Goal: Task Accomplishment & Management: Use online tool/utility

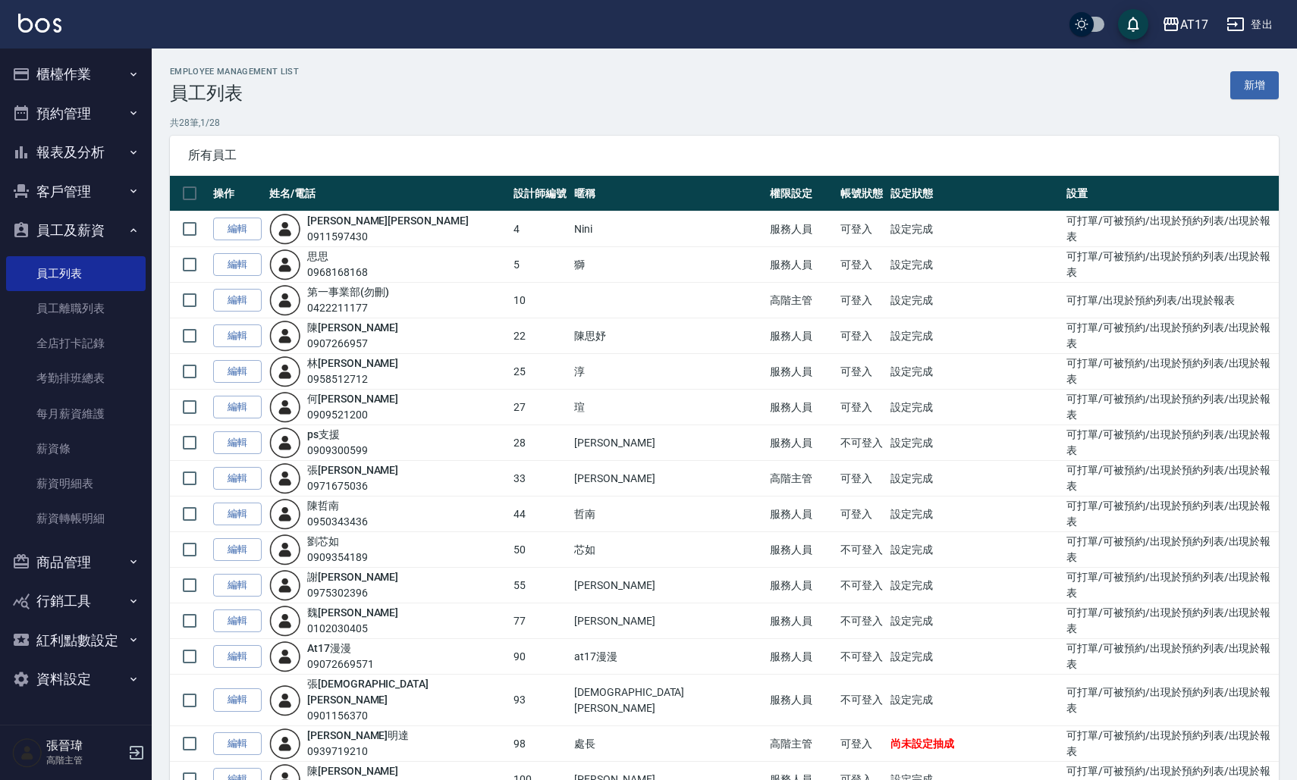
click at [91, 157] on button "報表及分析" at bounding box center [76, 152] width 140 height 39
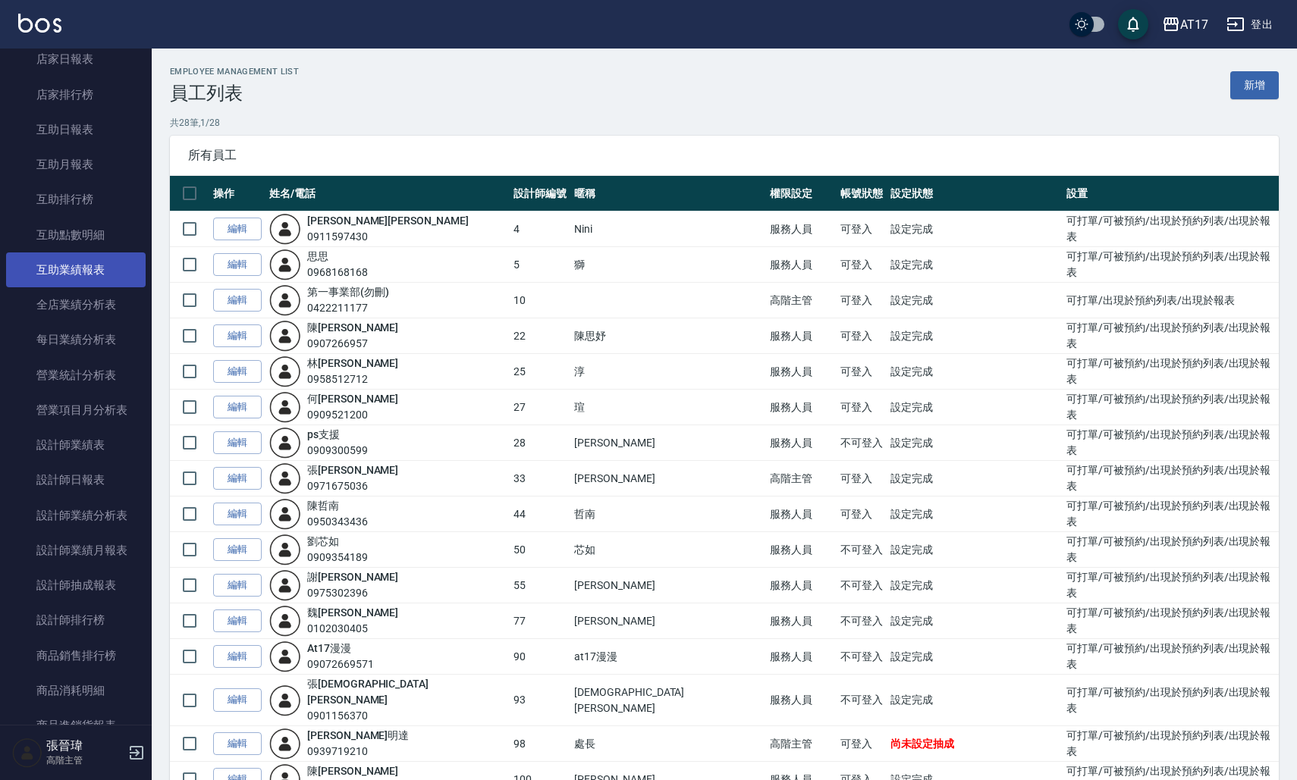
scroll to position [240, 0]
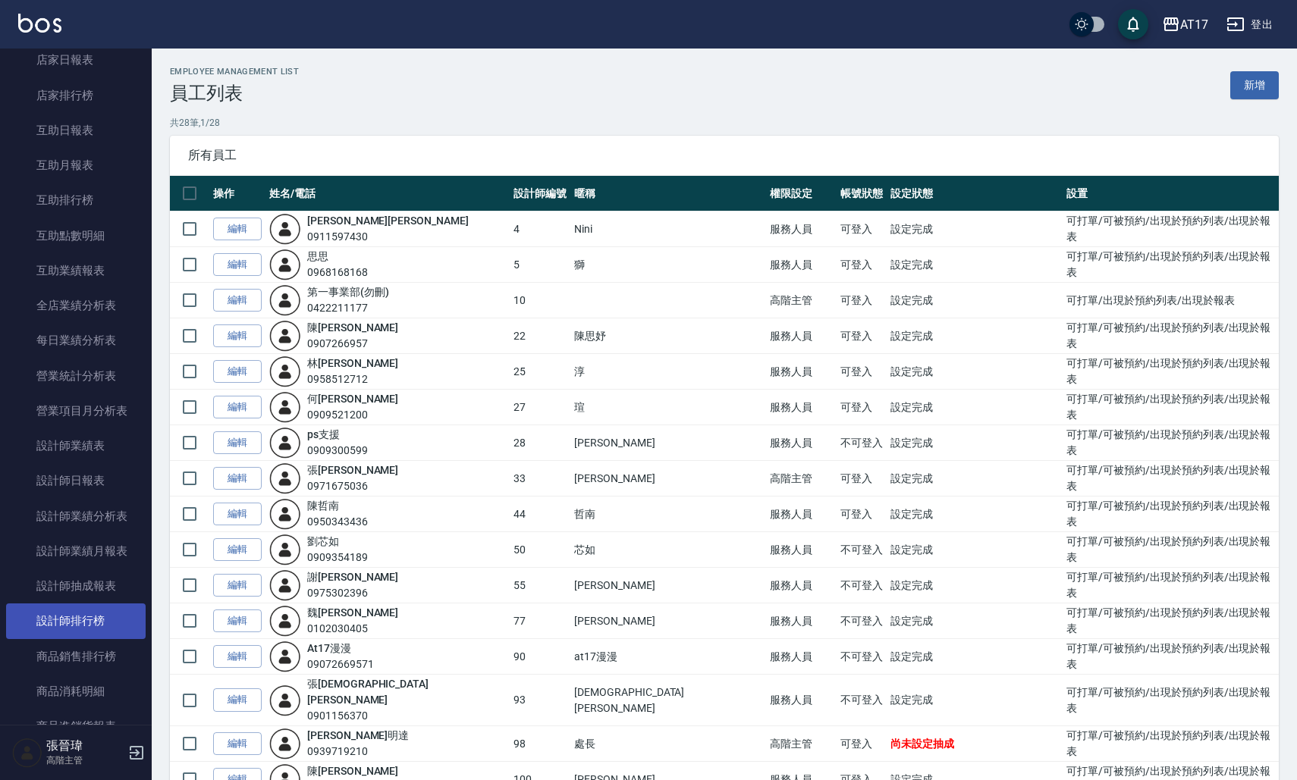
click at [95, 614] on link "設計師排行榜" at bounding box center [76, 621] width 140 height 35
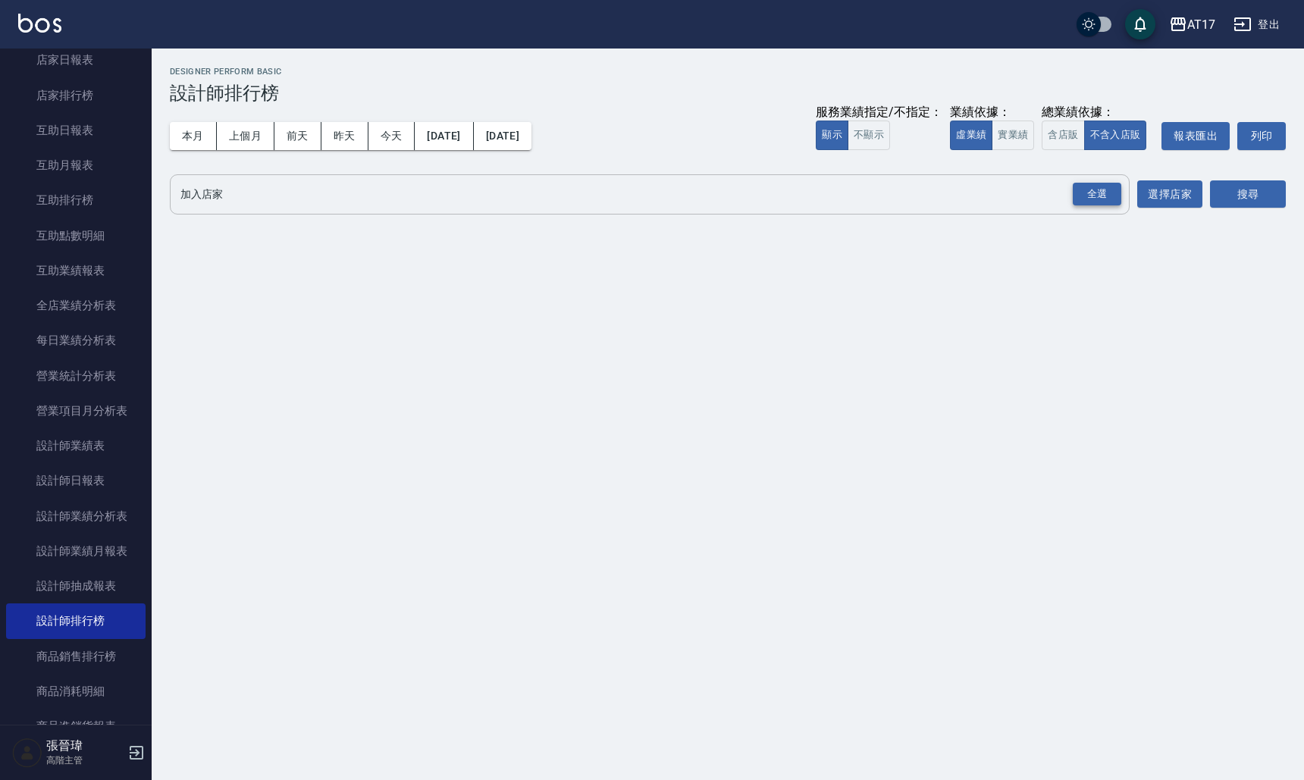
click at [1112, 195] on div "全選" at bounding box center [1097, 195] width 49 height 24
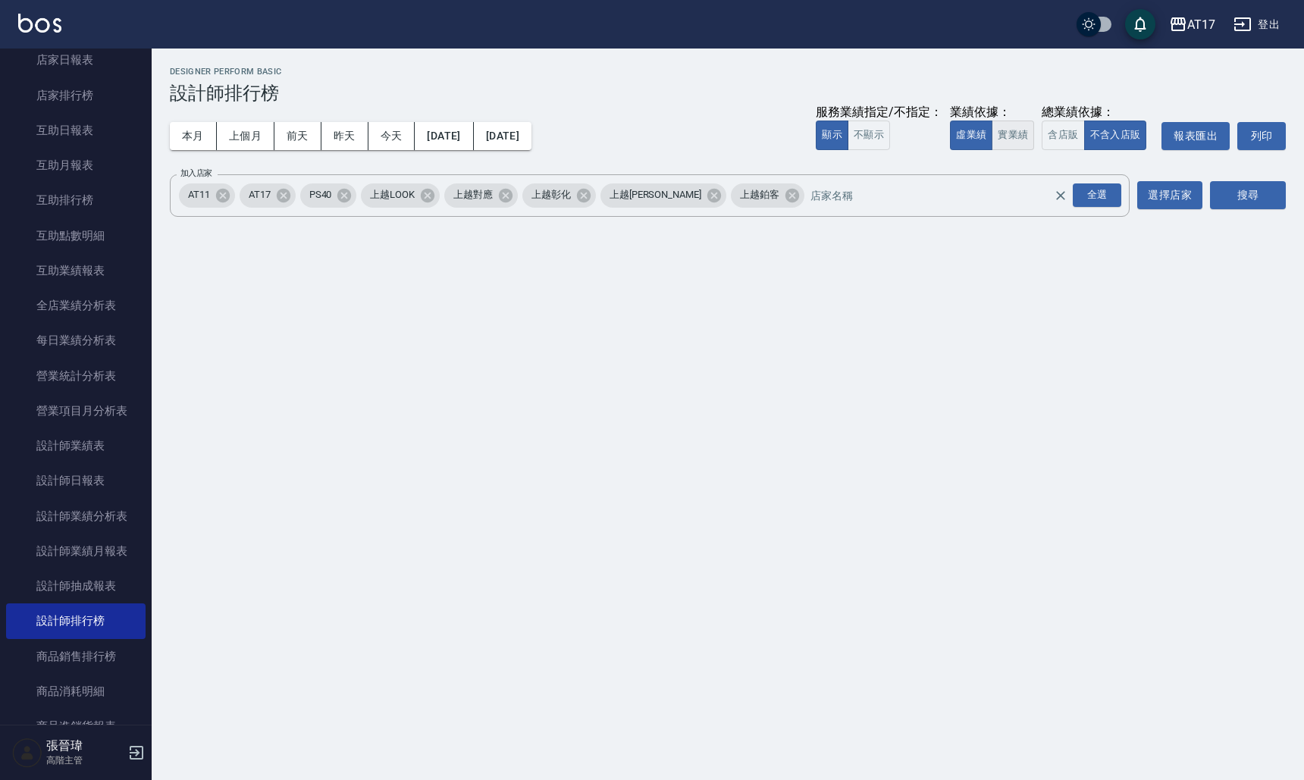
click at [1008, 131] on button "實業績" at bounding box center [1013, 136] width 42 height 30
click at [1068, 140] on button "含店販" at bounding box center [1063, 136] width 42 height 30
click at [1258, 202] on button "搜尋" at bounding box center [1248, 195] width 76 height 28
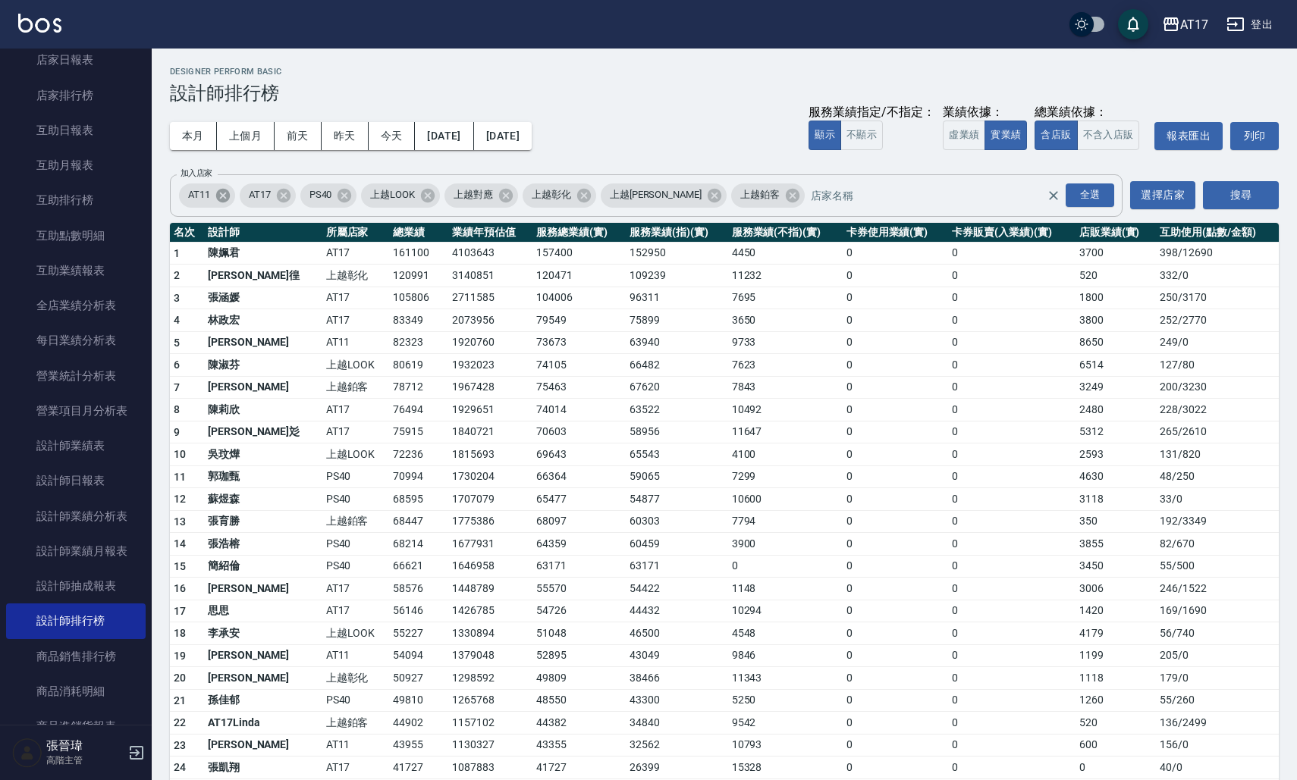
click at [220, 199] on icon at bounding box center [223, 195] width 14 height 14
click at [443, 198] on icon at bounding box center [445, 195] width 14 height 14
click at [491, 198] on icon at bounding box center [498, 195] width 14 height 14
click at [1274, 193] on button "搜尋" at bounding box center [1241, 195] width 76 height 28
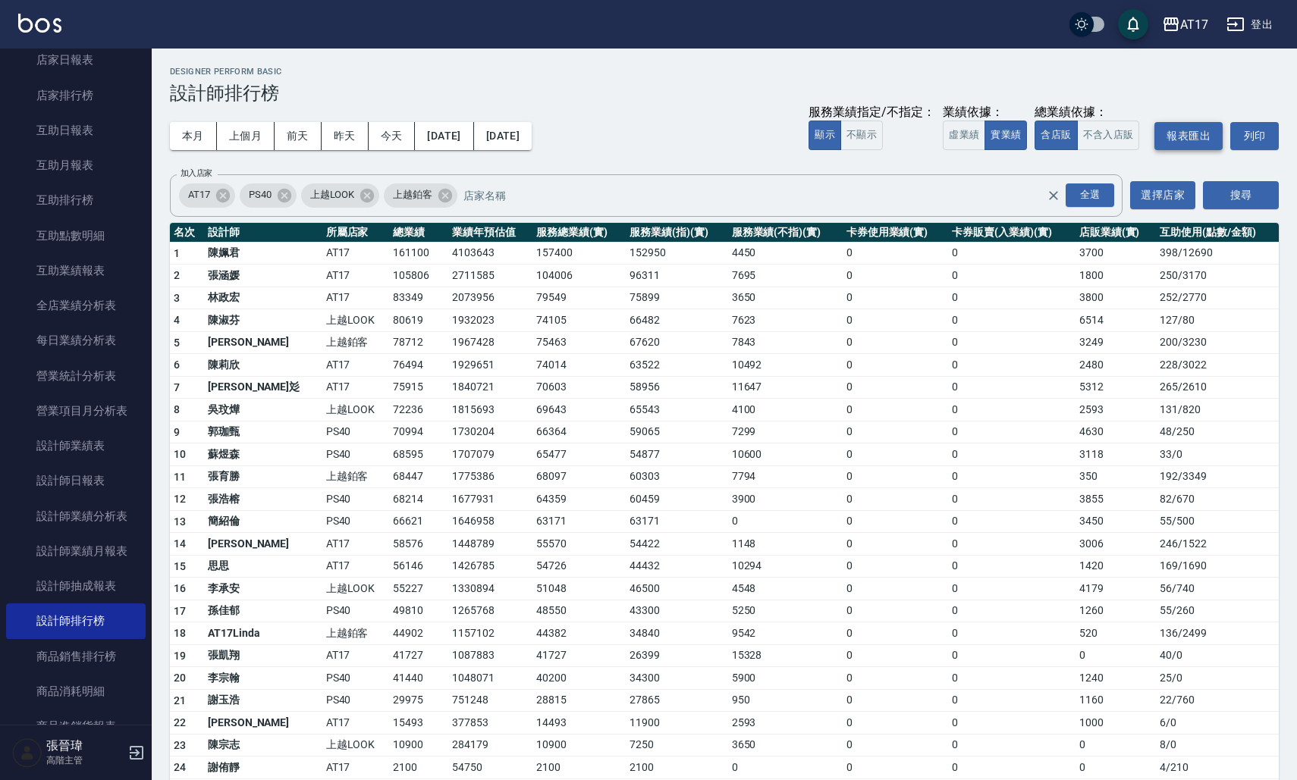
click at [1187, 129] on button "報表匯出" at bounding box center [1188, 136] width 68 height 28
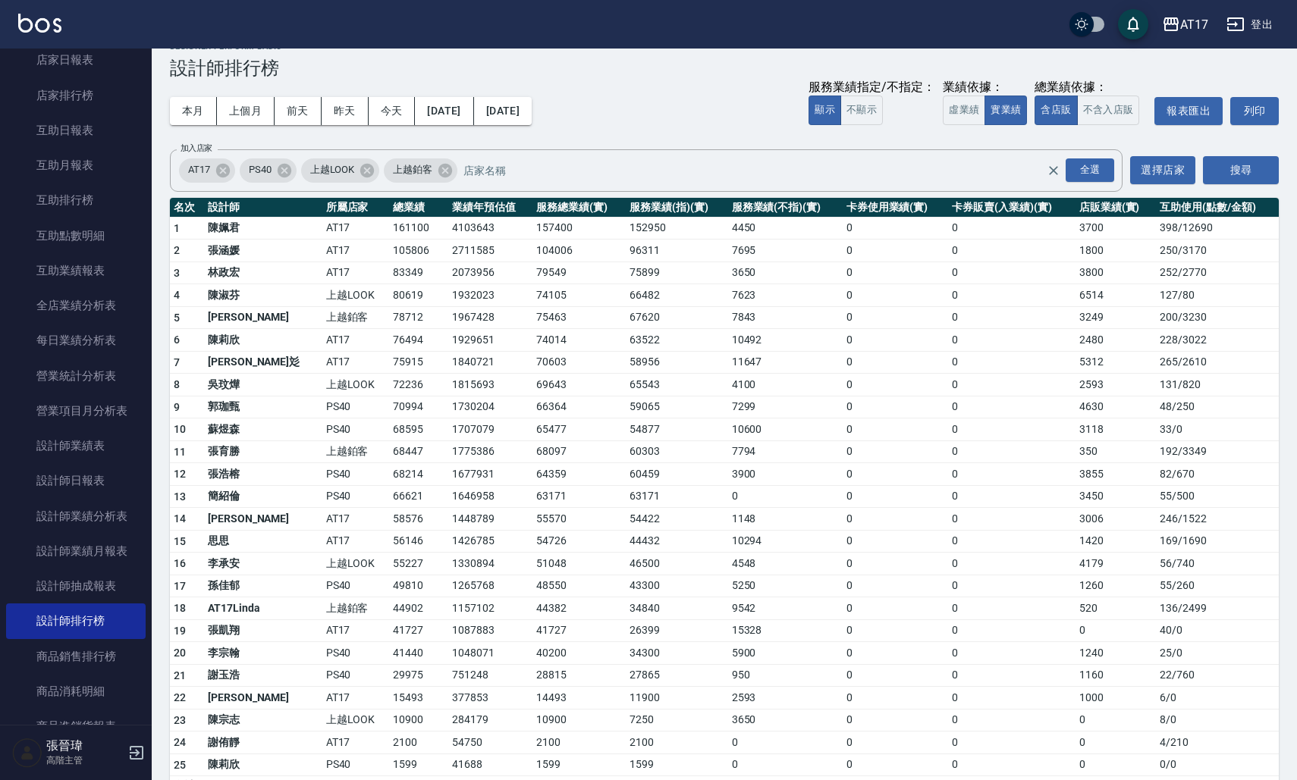
scroll to position [27, 0]
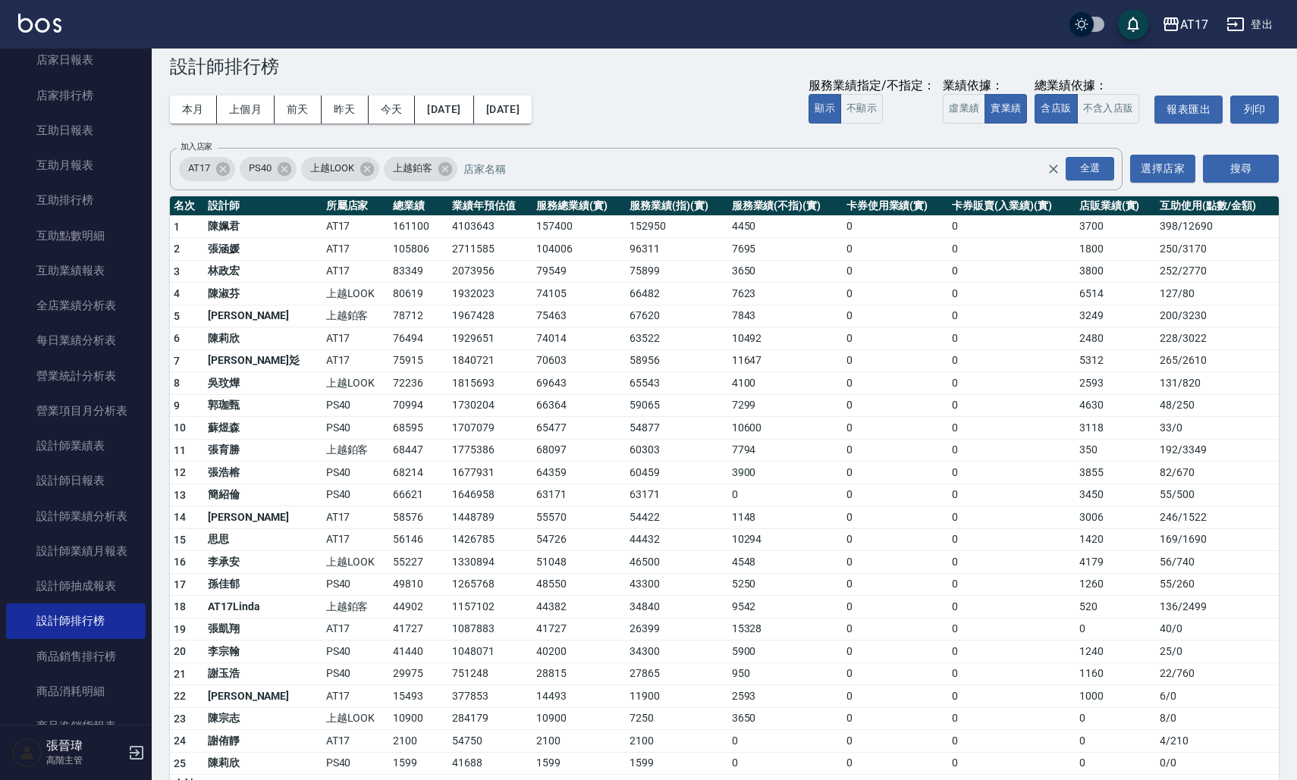
click at [243, 108] on button "上個月" at bounding box center [246, 110] width 58 height 28
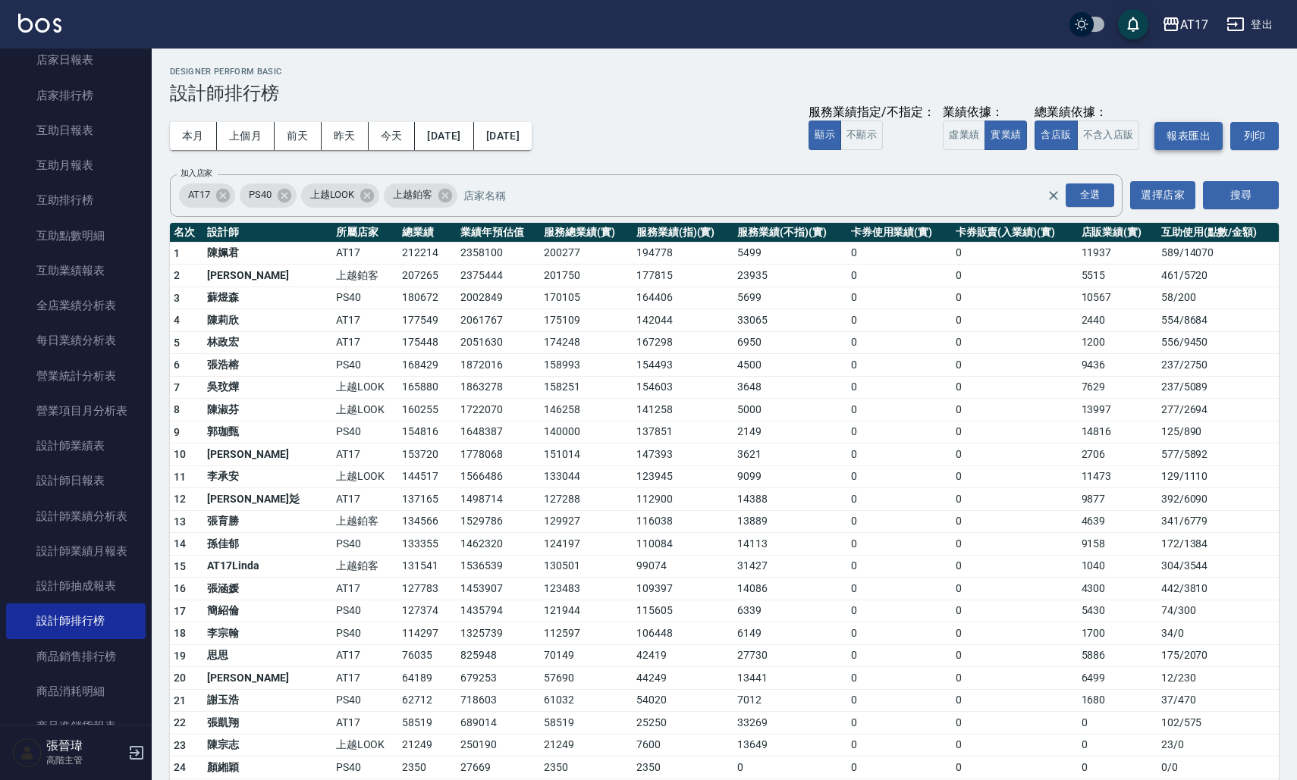
click at [1209, 133] on button "報表匯出" at bounding box center [1188, 136] width 68 height 28
